Goal: Task Accomplishment & Management: Use online tool/utility

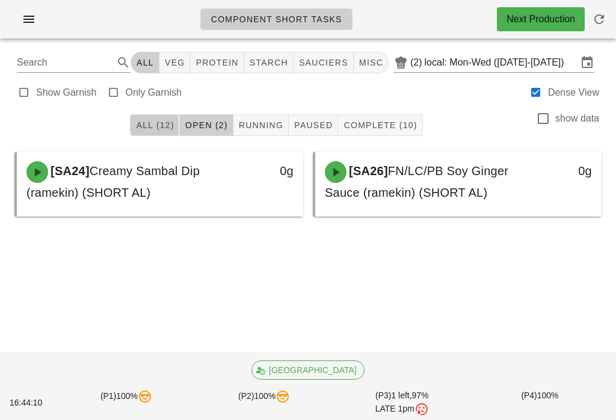
click at [168, 133] on button "All (12)" at bounding box center [154, 125] width 49 height 22
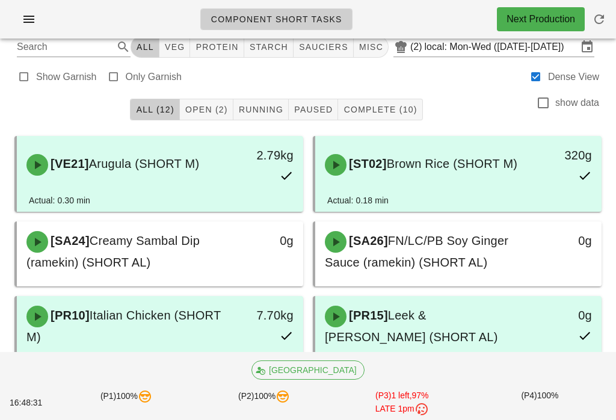
scroll to position [16, 0]
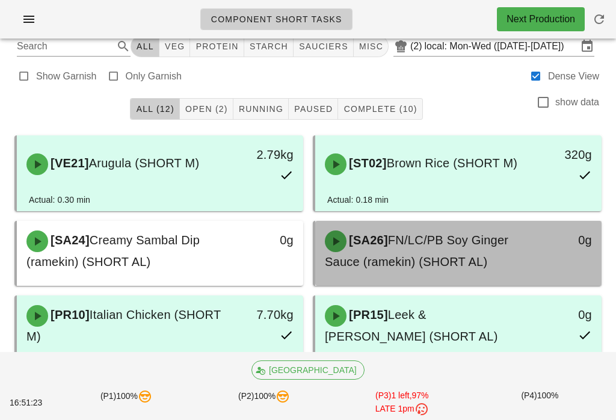
click at [450, 241] on span "FN/LC/PB Soy Ginger Sauce (ramekin) (SHORT AL)" at bounding box center [416, 250] width 183 height 35
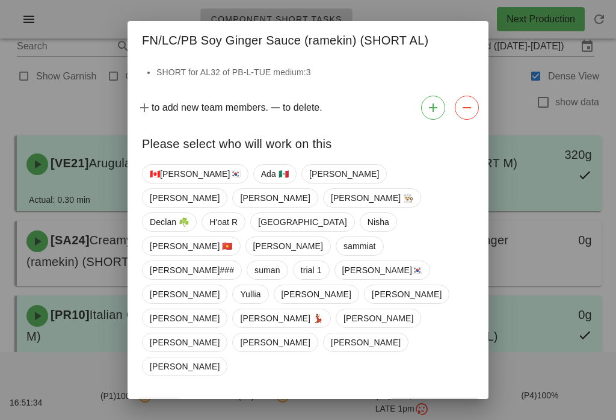
click at [66, 318] on div at bounding box center [308, 210] width 616 height 420
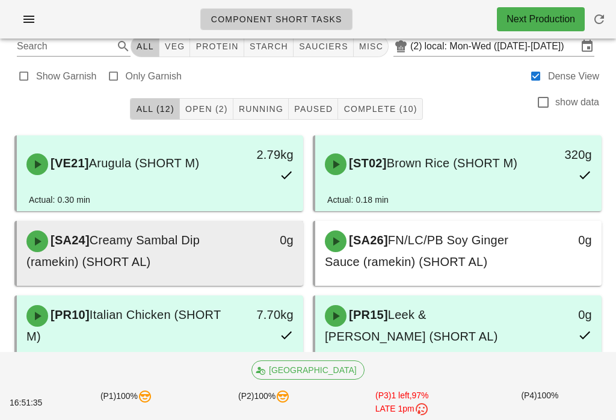
click at [91, 251] on div "[SA24] Creamy Sambal Dip (ramekin) (SHORT AL)" at bounding box center [124, 250] width 211 height 55
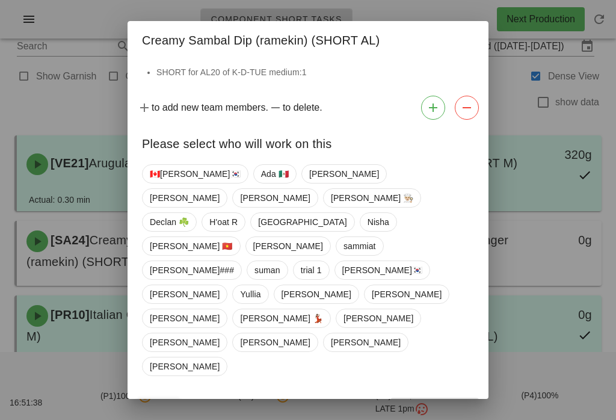
click at [112, 278] on div at bounding box center [308, 210] width 616 height 420
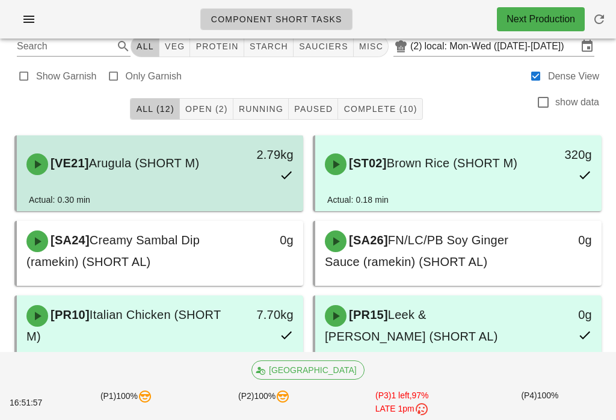
click at [202, 205] on div "Actual: 0.30 min" at bounding box center [160, 202] width 262 height 18
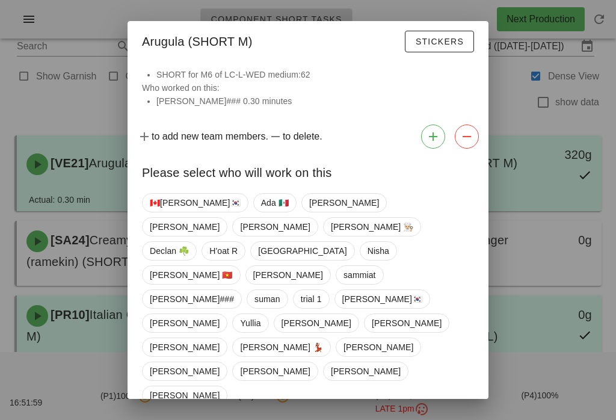
click at [76, 244] on div at bounding box center [308, 210] width 616 height 420
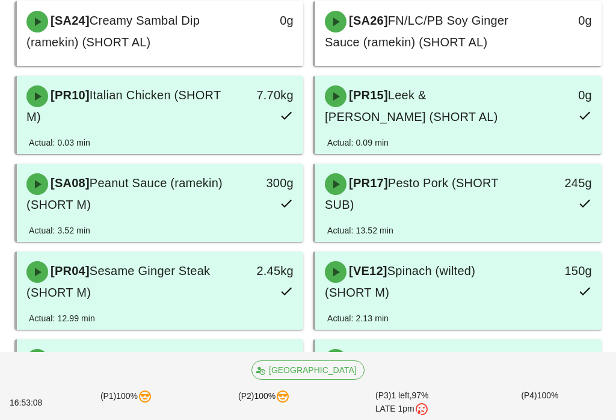
scroll to position [301, 0]
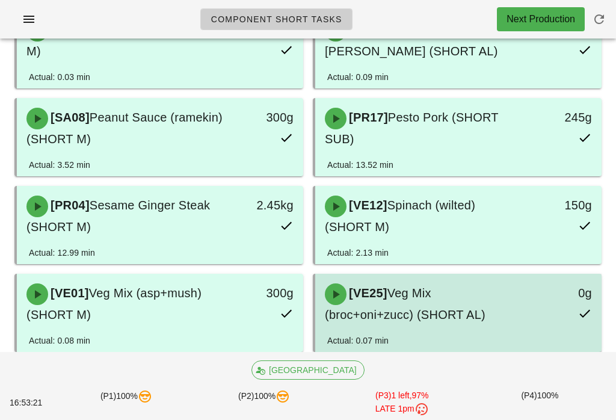
click at [441, 312] on span "Veg Mix (broc+oni+zucc) (SHORT AL)" at bounding box center [405, 303] width 161 height 35
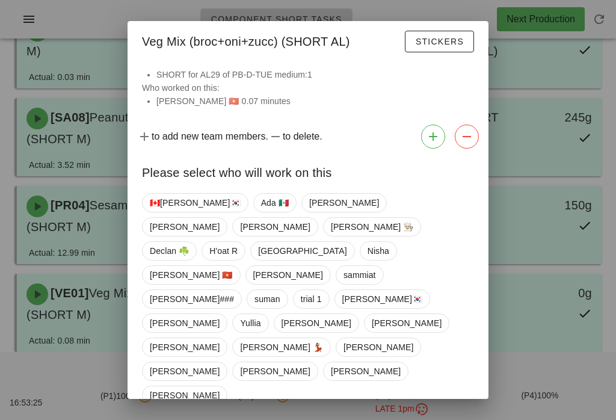
click at [75, 360] on div at bounding box center [308, 210] width 616 height 420
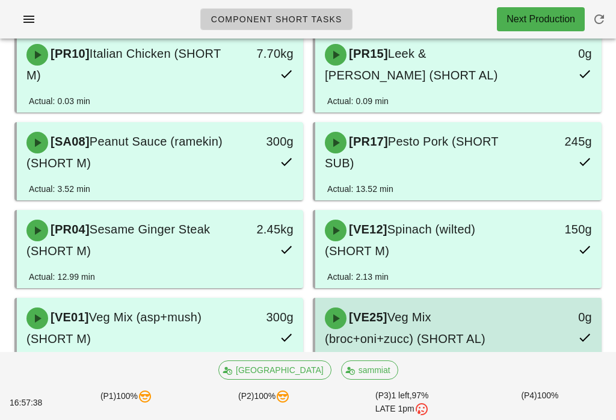
scroll to position [325, 0]
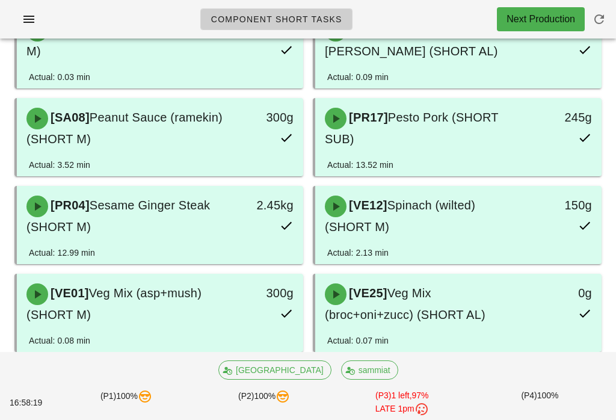
click at [613, 14] on span "button" at bounding box center [599, 19] width 29 height 14
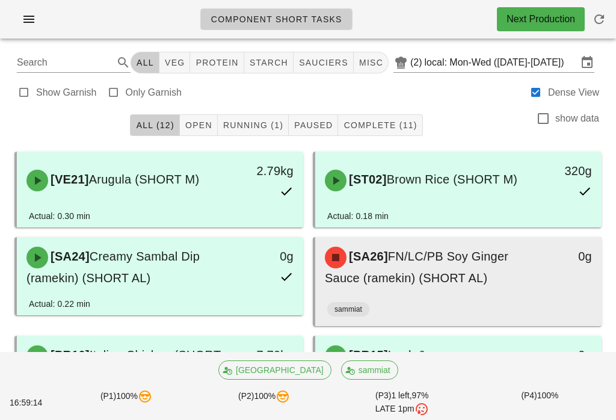
click at [453, 295] on div "[SA26] FN/LC/PB Soy Ginger Sauce (ramekin) (SHORT AL) 0g" at bounding box center [458, 267] width 286 height 60
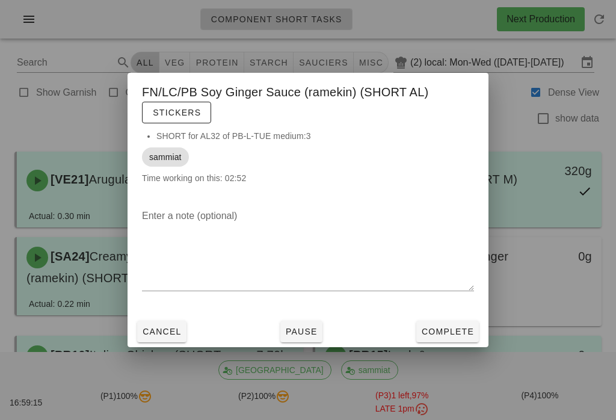
click at [447, 338] on button "Complete" at bounding box center [447, 332] width 63 height 22
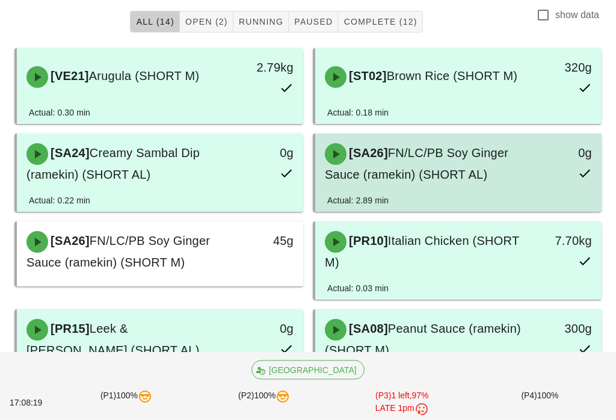
scroll to position [103, 0]
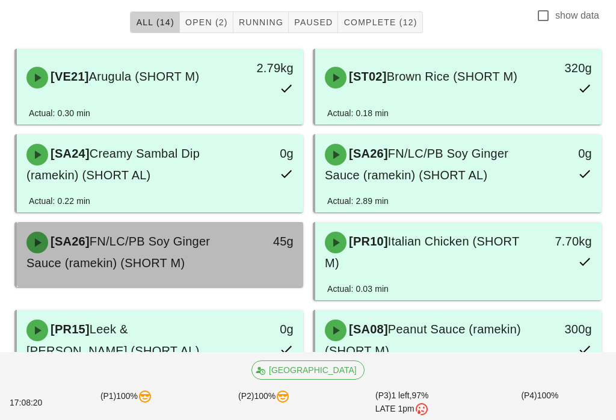
click at [208, 265] on div "[SA26] FN/LC/PB Soy Ginger Sauce (ramekin) (SHORT M)" at bounding box center [124, 251] width 211 height 55
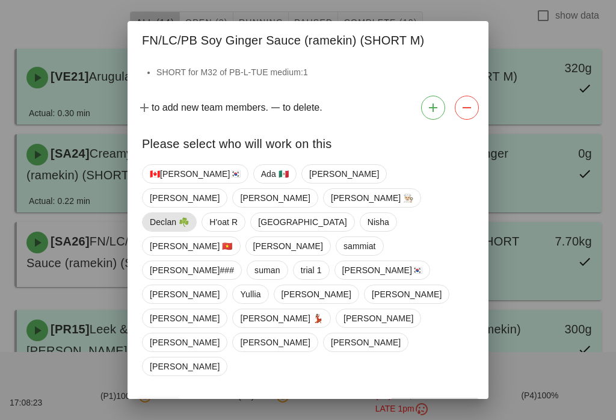
click at [160, 232] on span "Declan ☘️" at bounding box center [169, 221] width 55 height 19
click at [176, 232] on span "Declan ☘️" at bounding box center [168, 221] width 39 height 19
click at [343, 255] on span "sammiat" at bounding box center [359, 246] width 32 height 18
click at [449, 404] on span "Confirm Start" at bounding box center [434, 409] width 79 height 10
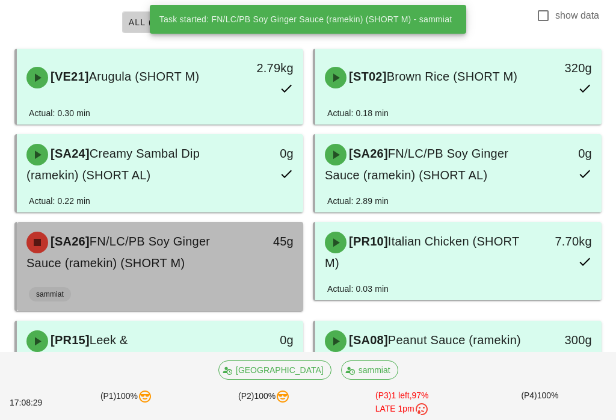
click at [153, 245] on span "FN/LC/PB Soy Ginger Sauce (ramekin) (SHORT M)" at bounding box center [117, 252] width 183 height 35
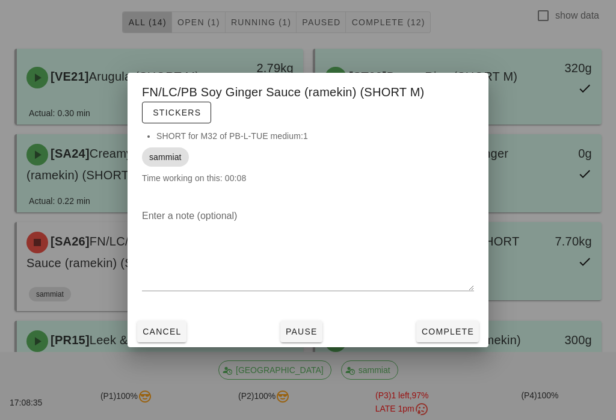
click at [82, 229] on div at bounding box center [308, 210] width 616 height 420
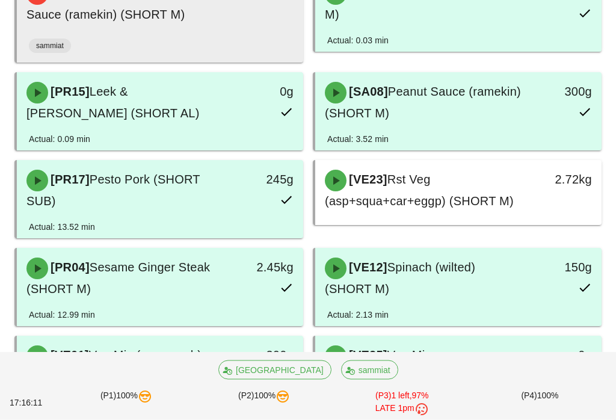
scroll to position [352, 0]
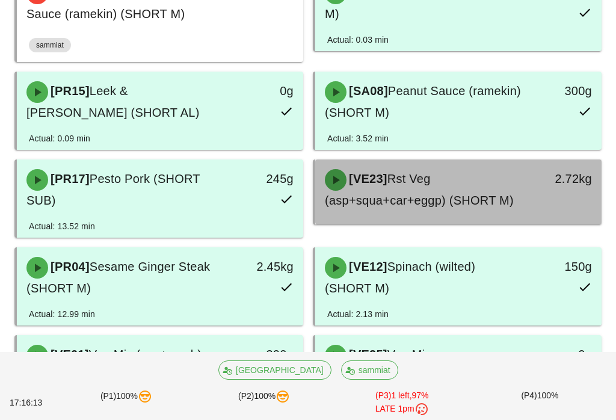
click at [465, 198] on span "Rst Veg (asp+squa+car+eggp) (SHORT M)" at bounding box center [419, 189] width 189 height 35
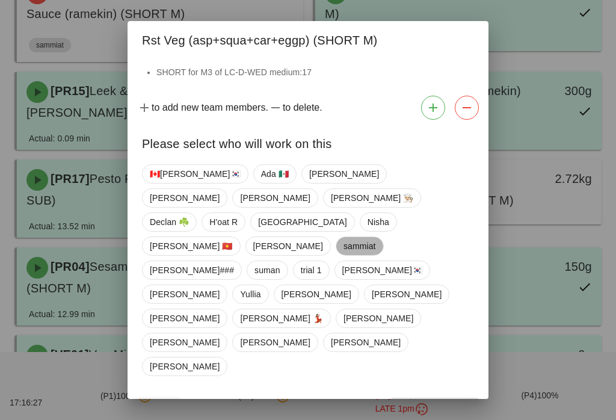
click at [343, 255] on span "sammiat" at bounding box center [359, 246] width 32 height 18
click at [460, 398] on button "Confirm Start" at bounding box center [434, 409] width 88 height 22
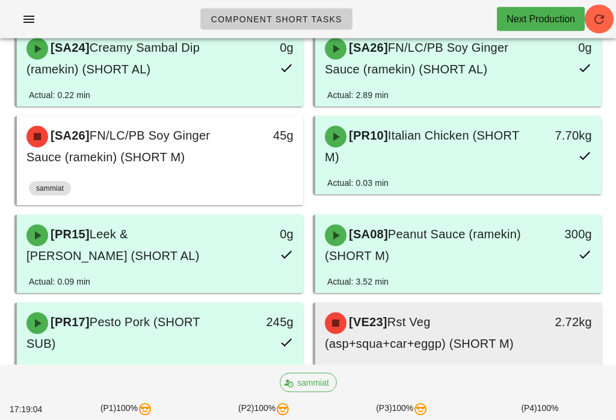
scroll to position [203, 0]
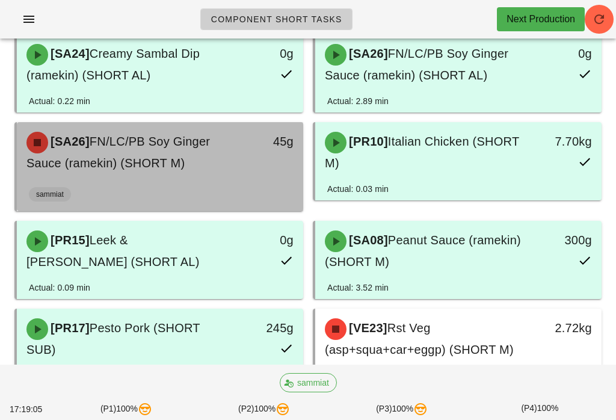
click at [226, 159] on div "[SA26] FN/LC/PB Soy Ginger Sauce (ramekin) (SHORT M)" at bounding box center [124, 151] width 211 height 55
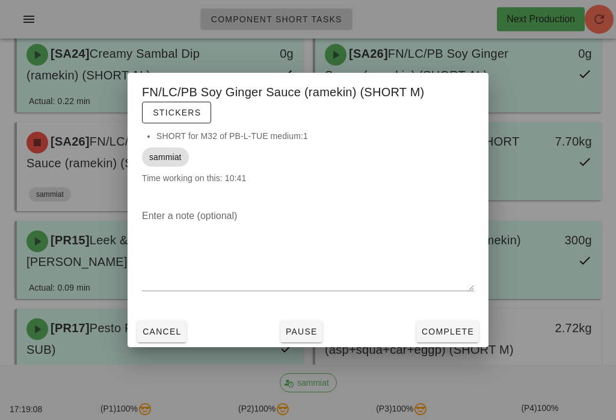
click at [165, 336] on span "Cancel" at bounding box center [162, 332] width 40 height 10
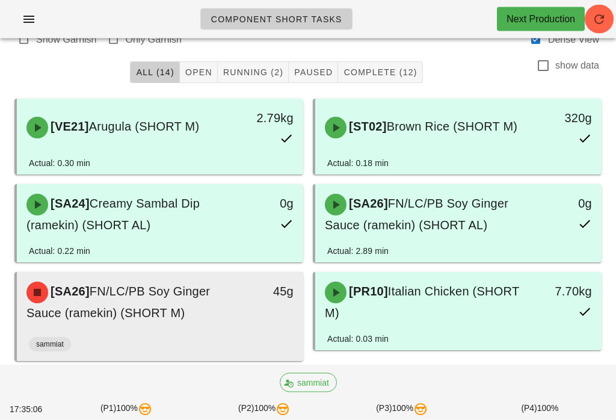
scroll to position [53, 0]
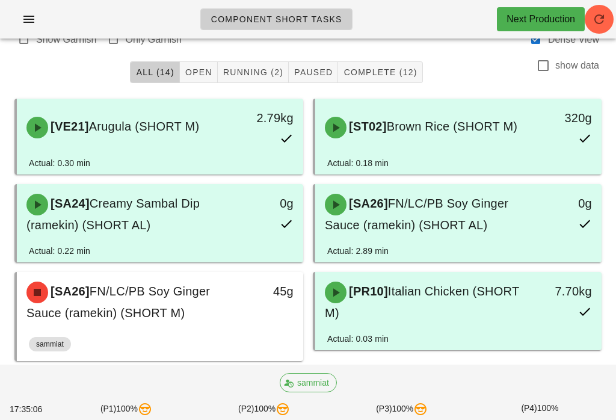
click at [376, 67] on span "Complete (12)" at bounding box center [380, 72] width 74 height 10
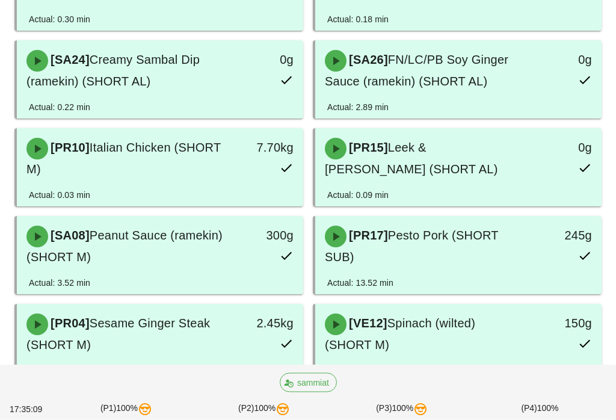
scroll to position [197, 0]
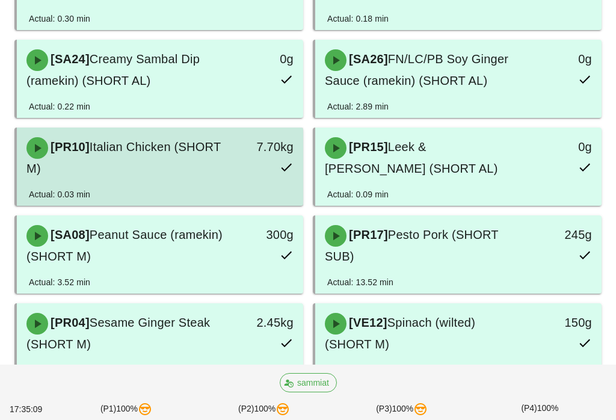
click at [170, 155] on span "Italian Chicken (SHORT M)" at bounding box center [123, 157] width 194 height 35
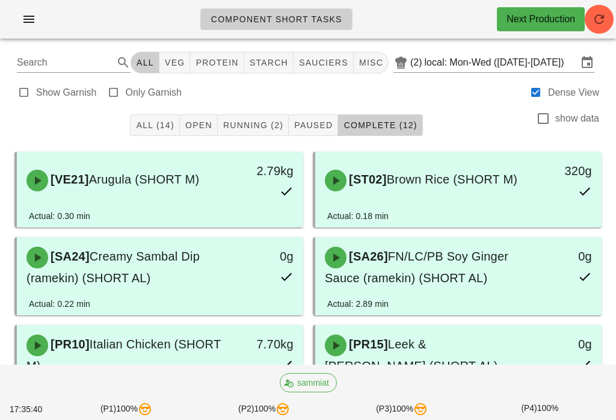
click at [156, 126] on span "All (14)" at bounding box center [154, 125] width 38 height 10
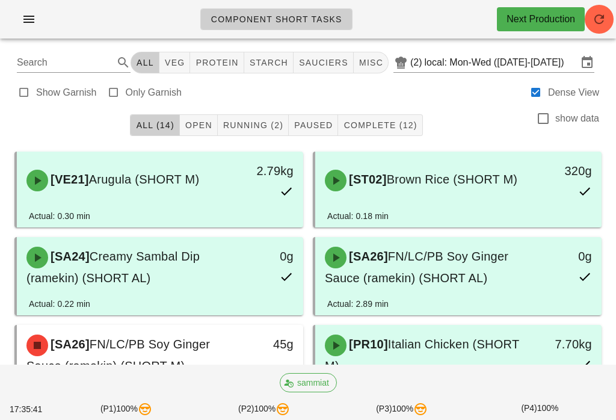
click at [266, 127] on span "Running (2)" at bounding box center [253, 125] width 61 height 10
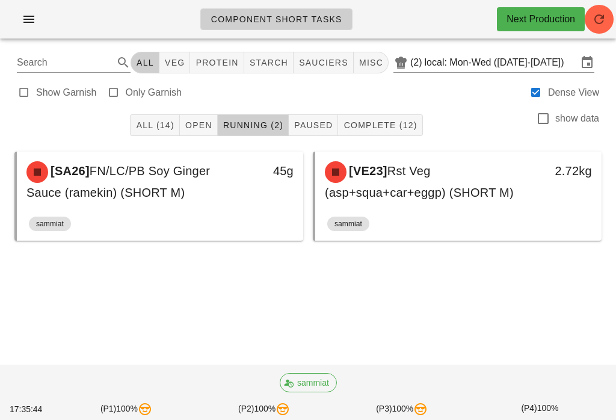
click at [173, 117] on button "All (14)" at bounding box center [154, 125] width 49 height 22
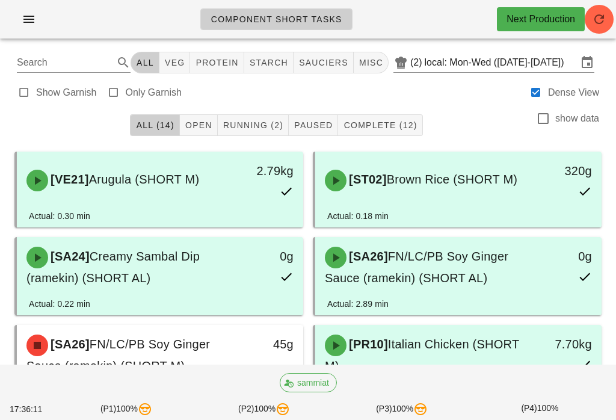
click at [416, 129] on button "Complete (12)" at bounding box center [380, 125] width 84 height 22
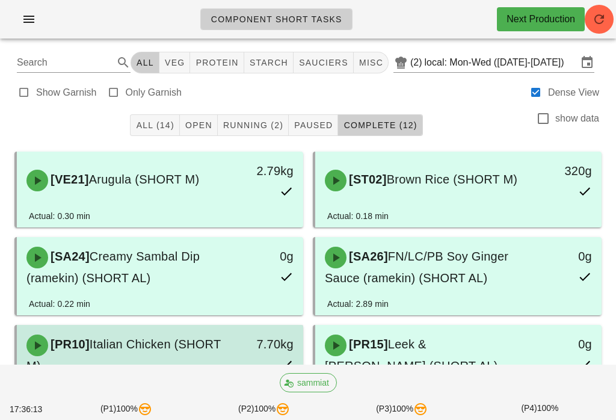
click at [181, 335] on div "[PR10] Italian Chicken (SHORT M)" at bounding box center [124, 354] width 211 height 55
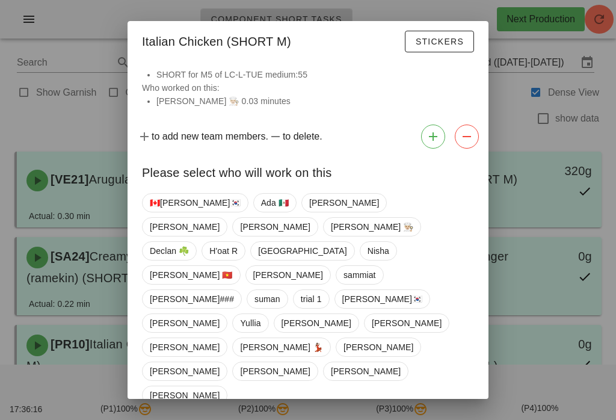
click at [73, 197] on div at bounding box center [308, 210] width 616 height 420
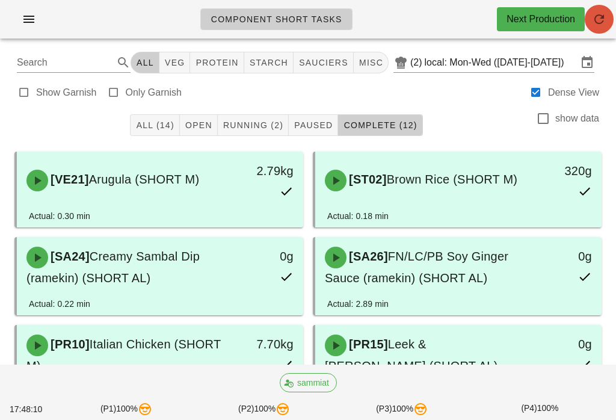
click at [603, 15] on icon "button" at bounding box center [599, 19] width 14 height 14
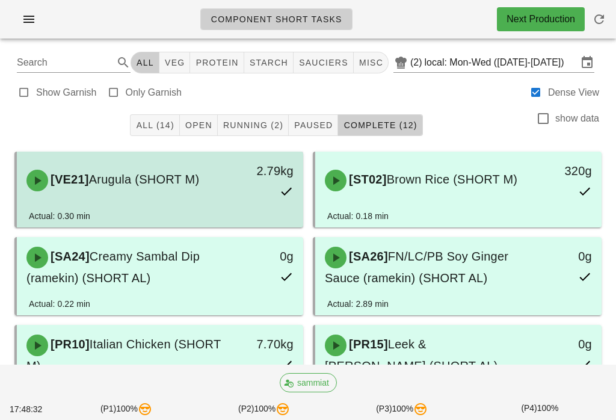
click at [201, 153] on div "[VE21] Arugula (SHORT M) 2.79kg" at bounding box center [160, 181] width 286 height 58
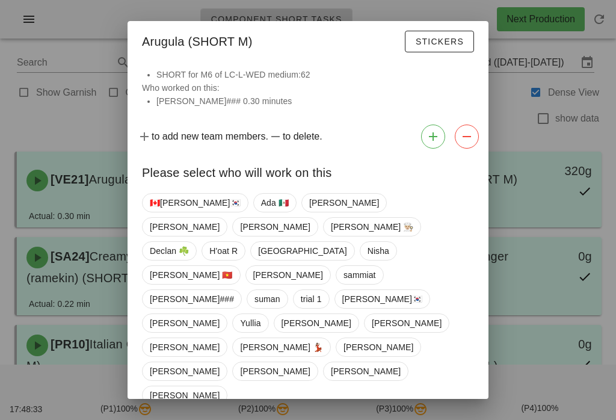
click at [188, 120] on div "SHORT for M6 of LC-L-WED medium:62 Who worked on this: Shawn### 0.30 minutes" at bounding box center [307, 94] width 361 height 52
click at [55, 266] on div at bounding box center [308, 210] width 616 height 420
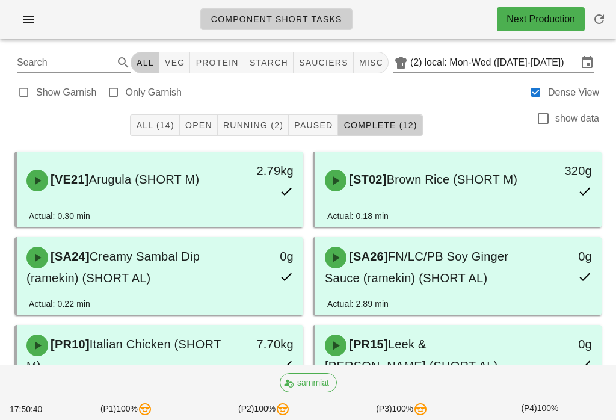
click at [271, 118] on button "Running (2)" at bounding box center [253, 125] width 71 height 22
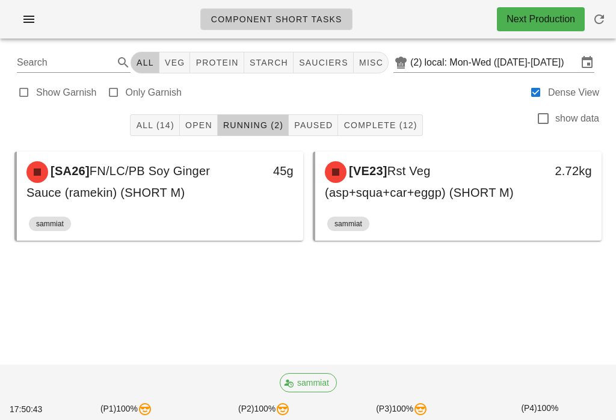
click at [196, 110] on div "All (14) Open Running (2) Paused Complete (12) show data" at bounding box center [307, 125] width 601 height 38
click at [194, 127] on span "Open" at bounding box center [199, 125] width 28 height 10
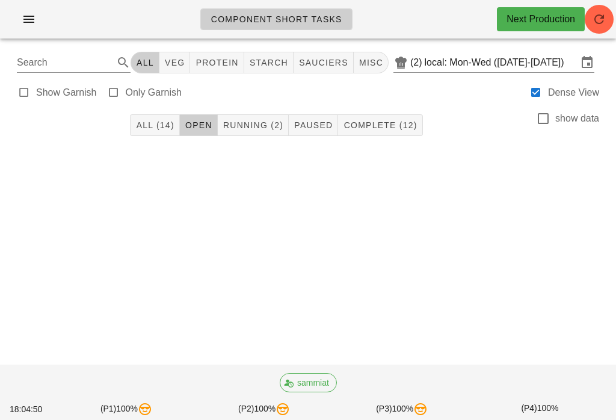
click at [604, 13] on icon "button" at bounding box center [599, 19] width 14 height 14
click at [263, 120] on span "Running (2)" at bounding box center [253, 125] width 61 height 10
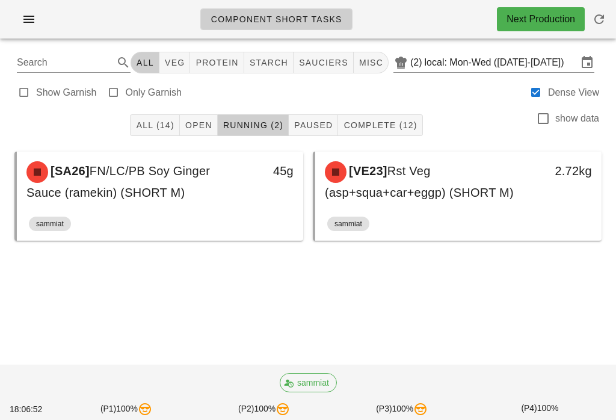
click at [167, 121] on span "All (14)" at bounding box center [154, 125] width 38 height 10
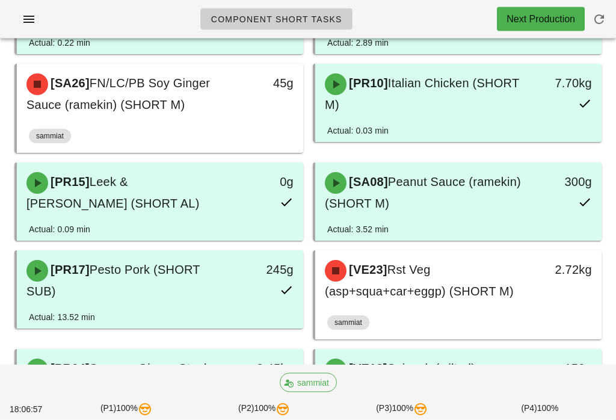
scroll to position [261, 0]
